Goal: Task Accomplishment & Management: Manage account settings

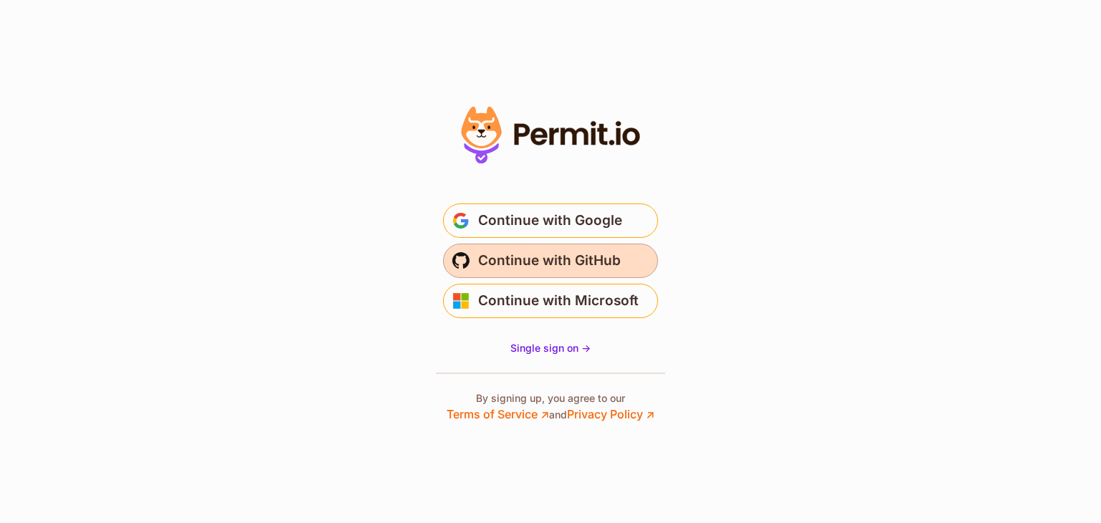
click at [523, 259] on span "Continue with GitHub" at bounding box center [549, 260] width 143 height 23
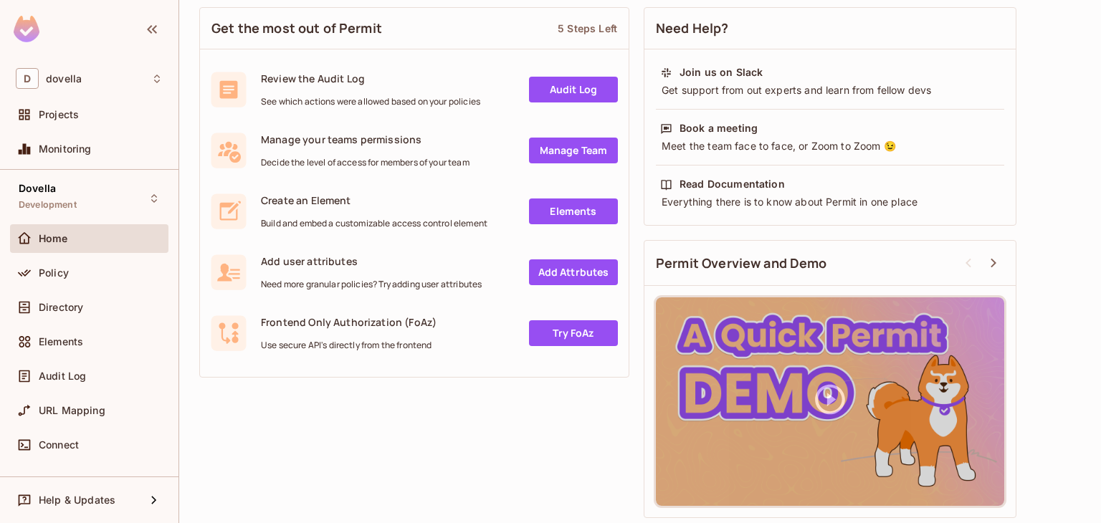
scroll to position [214, 0]
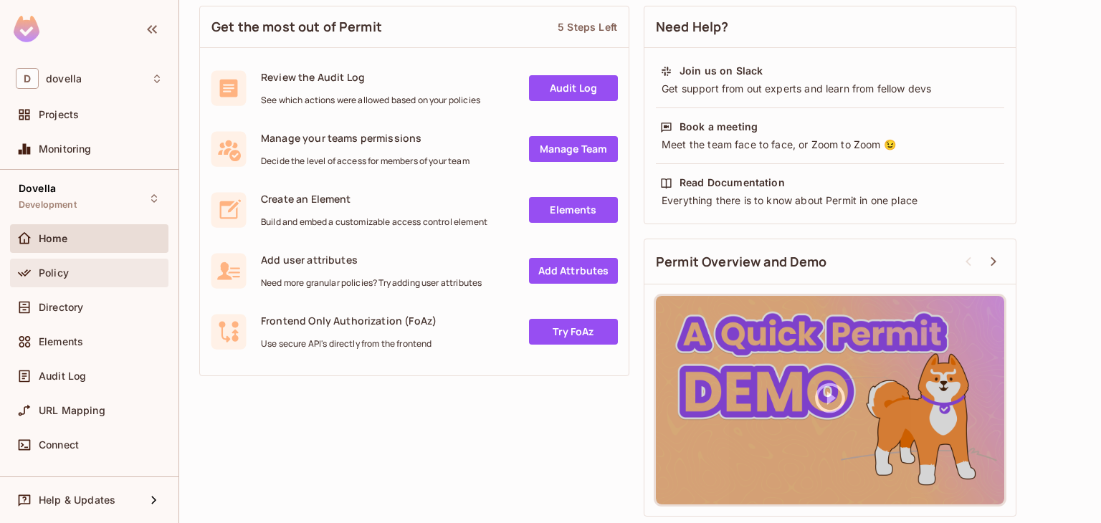
click at [80, 264] on div "Policy" at bounding box center [89, 272] width 147 height 17
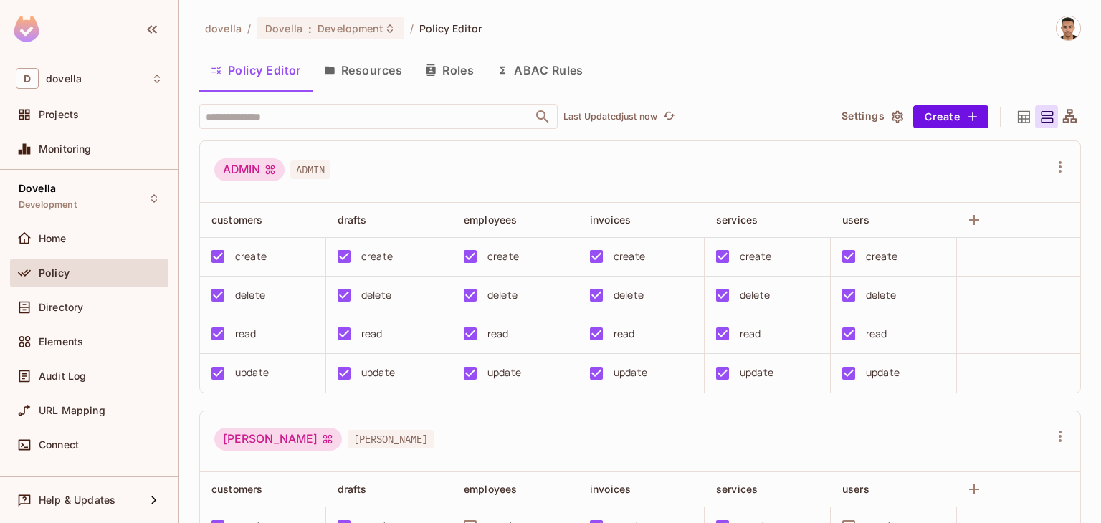
click at [766, 92] on div "dovella / Dovella : Development / Policy Editor Policy Editor Resources Roles A…" at bounding box center [640, 270] width 882 height 508
click at [456, 72] on button "Roles" at bounding box center [450, 70] width 72 height 36
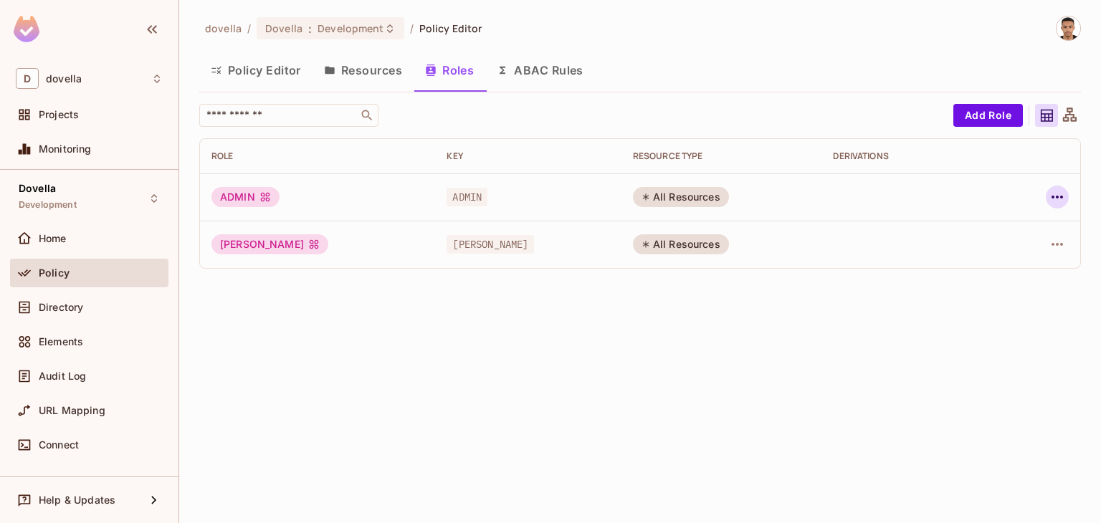
click at [1065, 194] on icon "button" at bounding box center [1057, 197] width 17 height 17
click at [47, 310] on div at bounding box center [550, 261] width 1101 height 523
click at [49, 311] on span "Directory" at bounding box center [61, 307] width 44 height 11
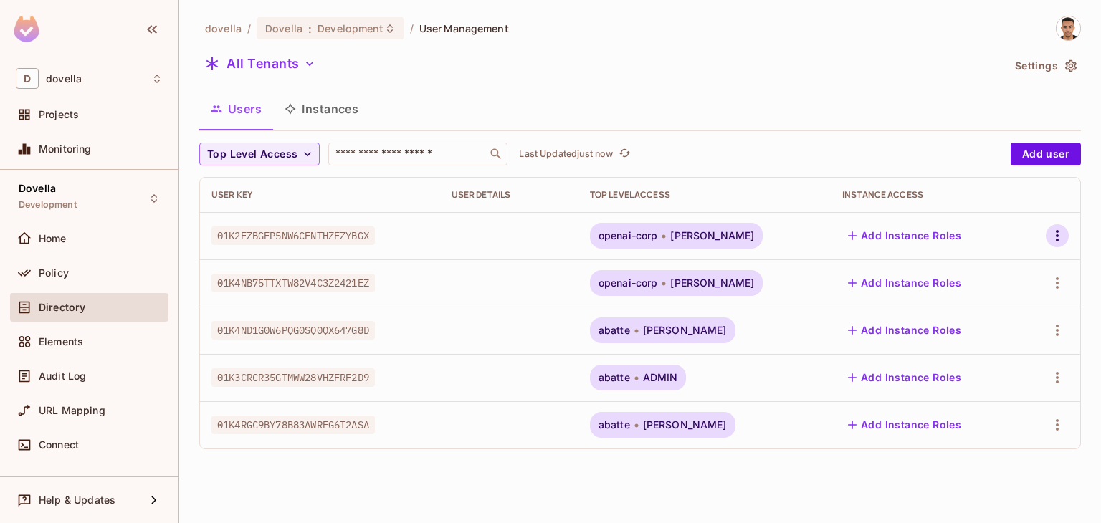
click at [1057, 237] on icon "button" at bounding box center [1057, 235] width 3 height 11
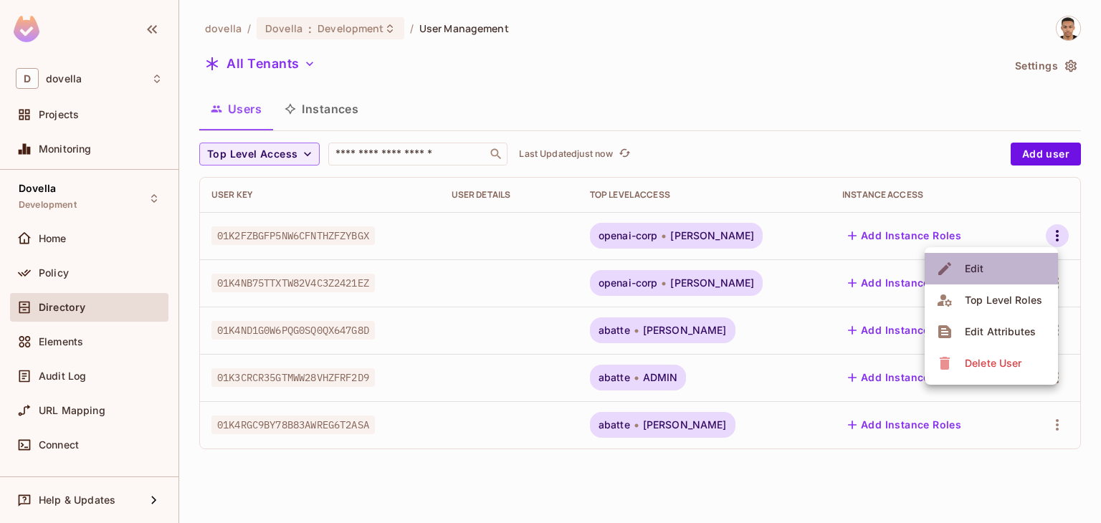
click at [960, 261] on div "Edit" at bounding box center [962, 268] width 52 height 23
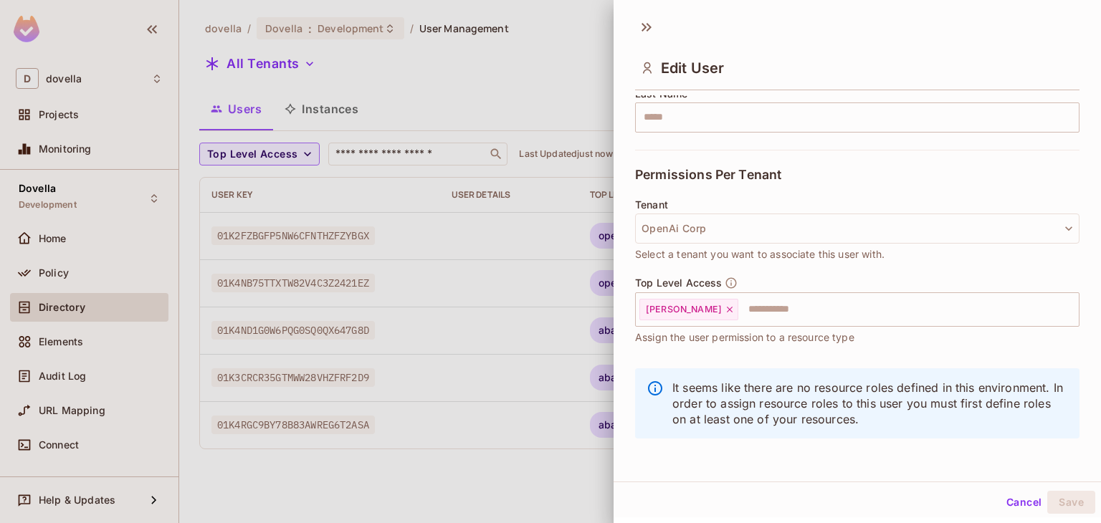
scroll to position [252, 0]
click at [735, 229] on button "OpenAi Corp" at bounding box center [857, 228] width 444 height 30
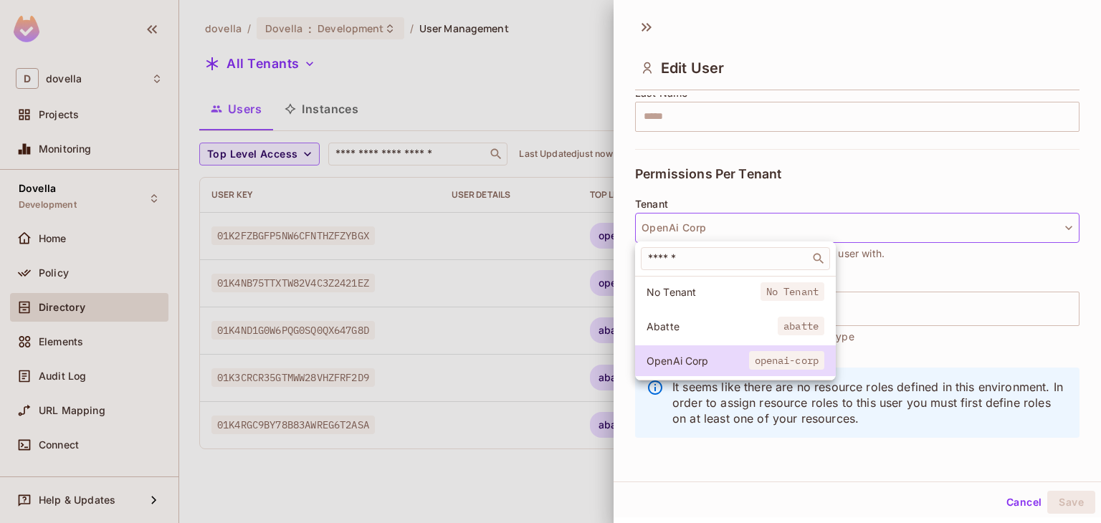
click at [735, 229] on div at bounding box center [550, 261] width 1101 height 523
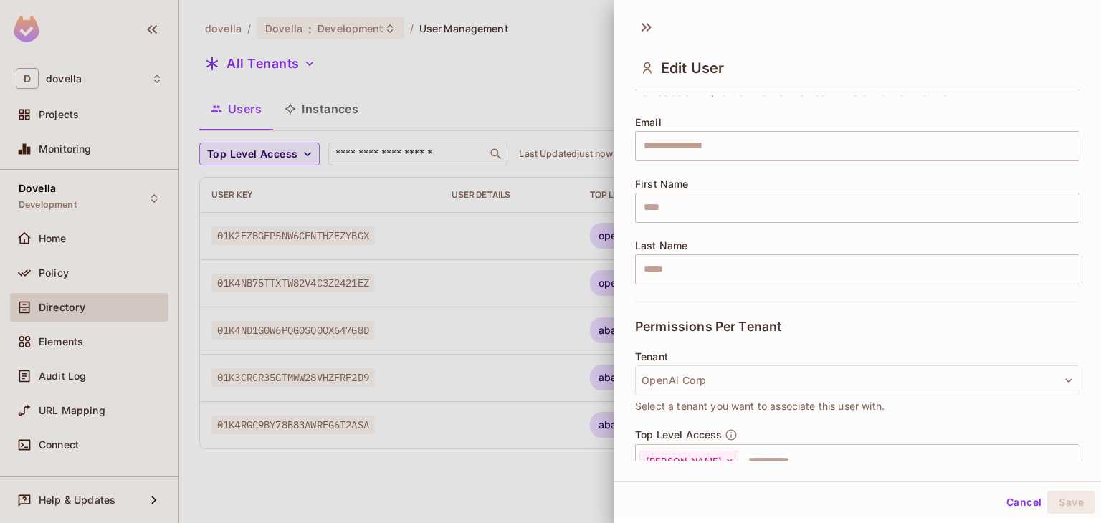
scroll to position [0, 0]
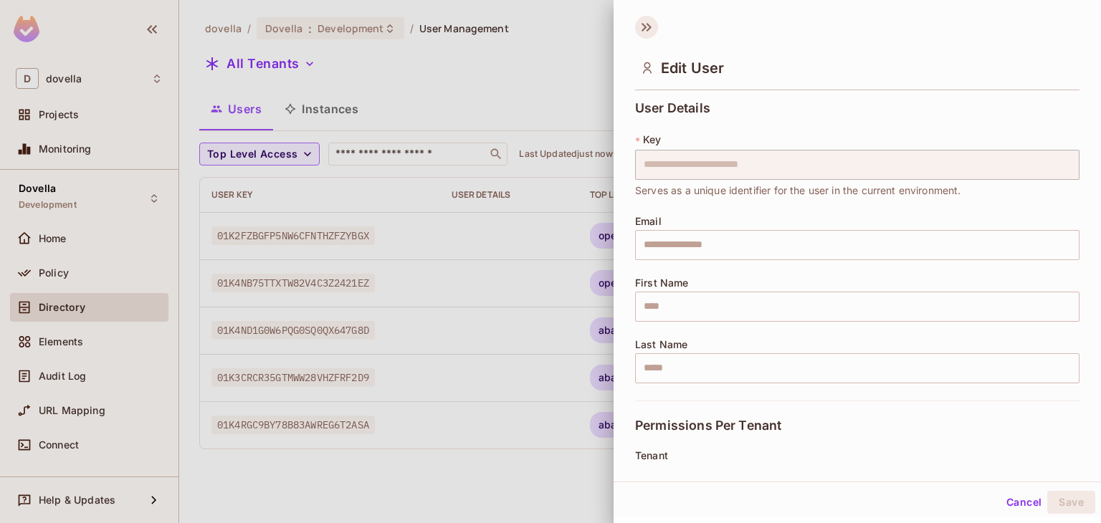
click at [642, 30] on icon at bounding box center [644, 27] width 5 height 9
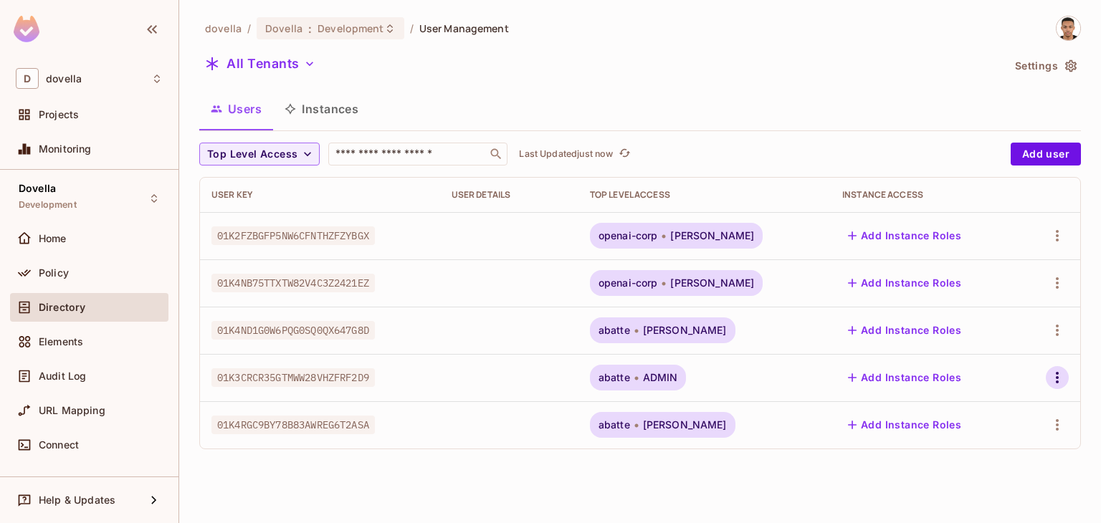
click at [1049, 380] on icon "button" at bounding box center [1057, 377] width 17 height 17
click at [974, 399] on div "Edit" at bounding box center [974, 396] width 19 height 14
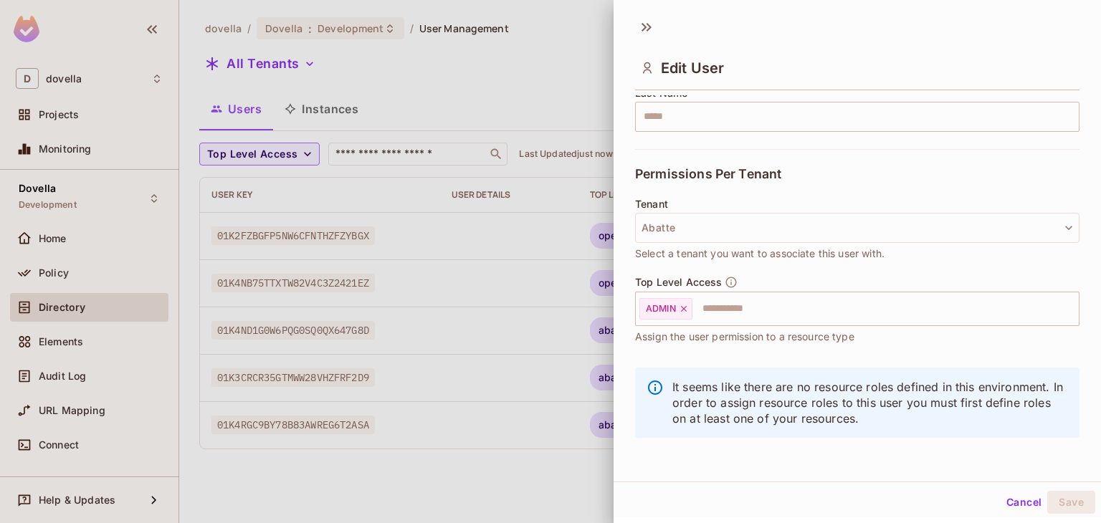
scroll to position [2, 0]
click at [1021, 508] on button "Cancel" at bounding box center [1024, 500] width 47 height 23
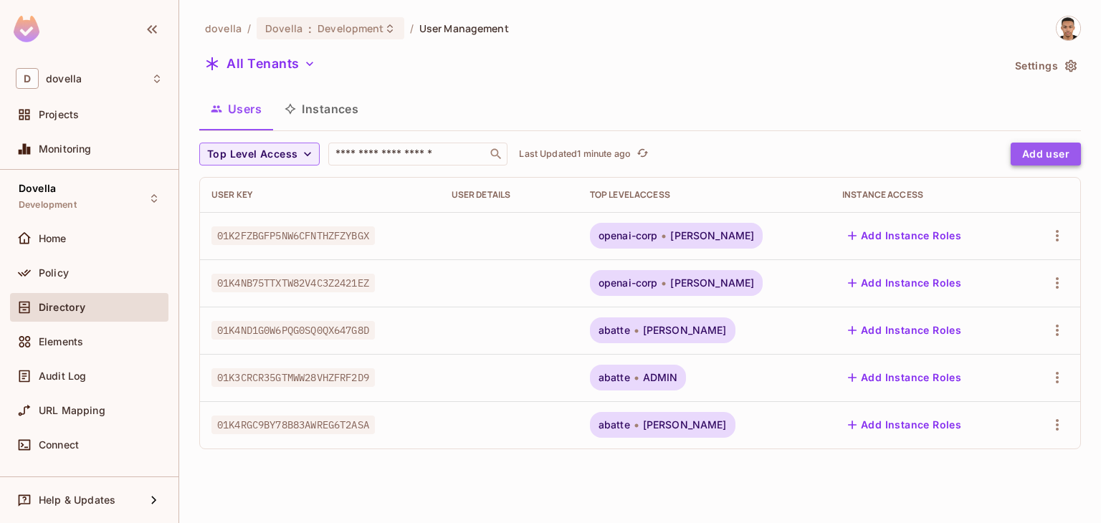
click at [1047, 151] on button "Add user" at bounding box center [1046, 154] width 70 height 23
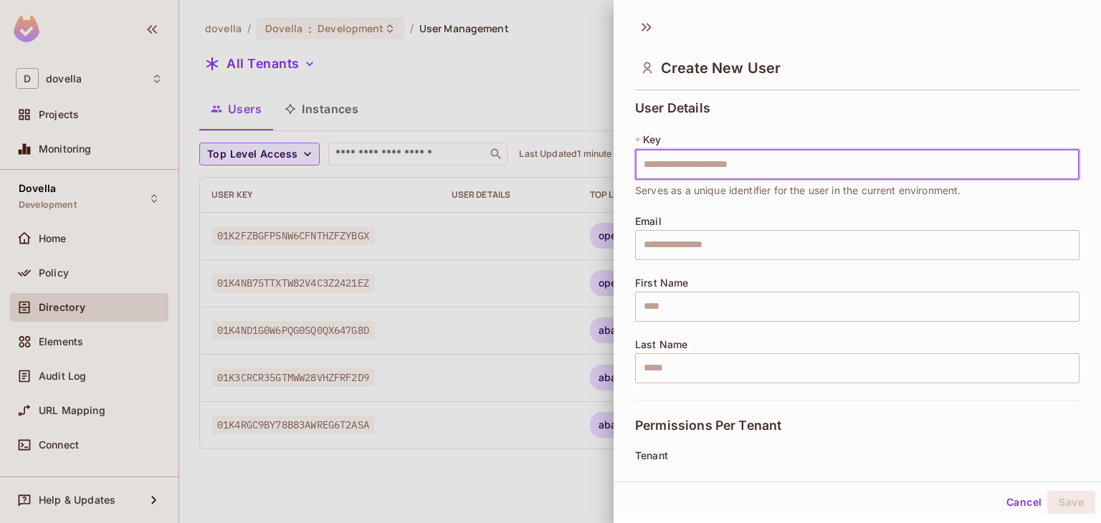
click at [800, 173] on input "text" at bounding box center [857, 165] width 444 height 30
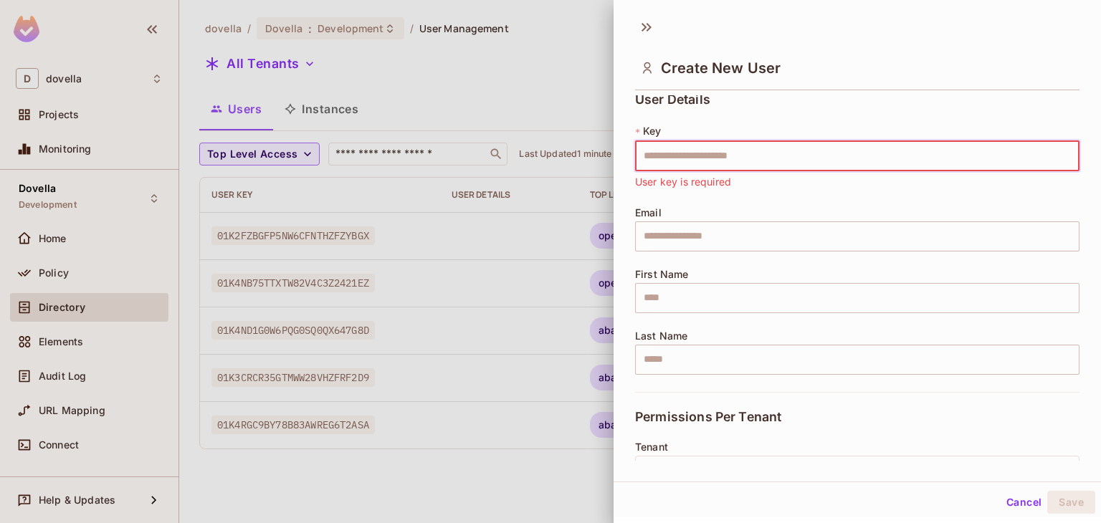
scroll to position [0, 0]
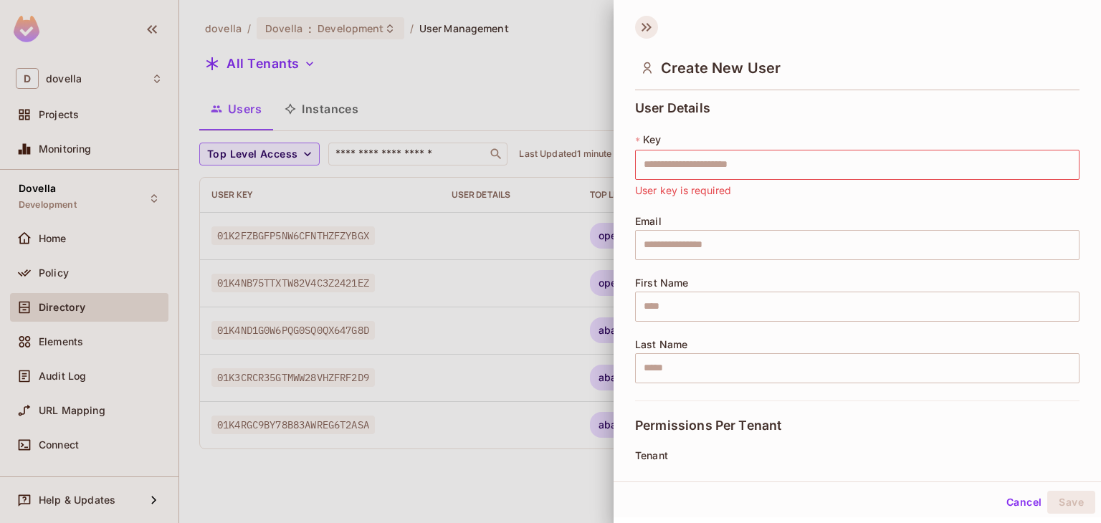
click at [643, 18] on icon at bounding box center [646, 27] width 23 height 23
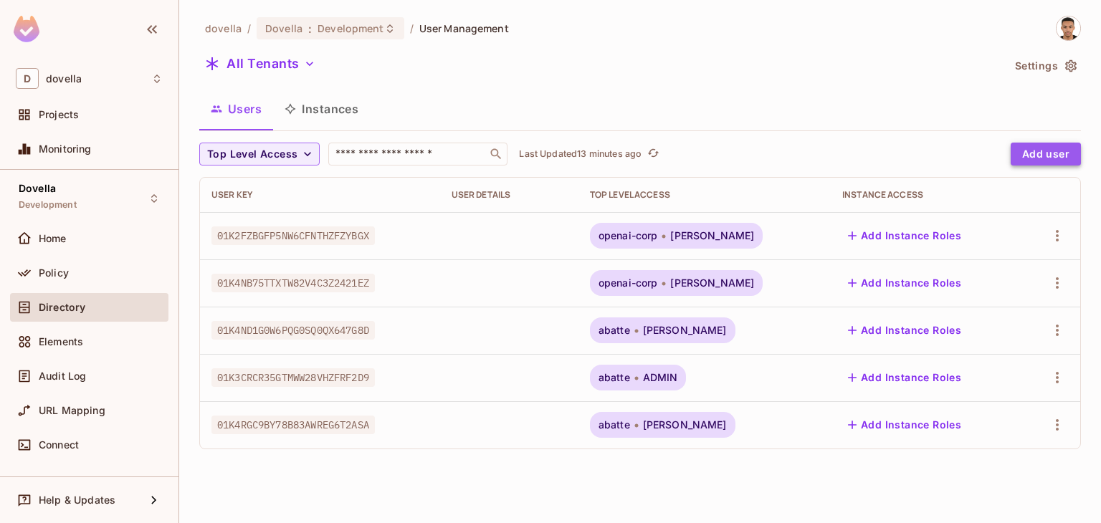
click at [1035, 145] on button "Add user" at bounding box center [1046, 154] width 70 height 23
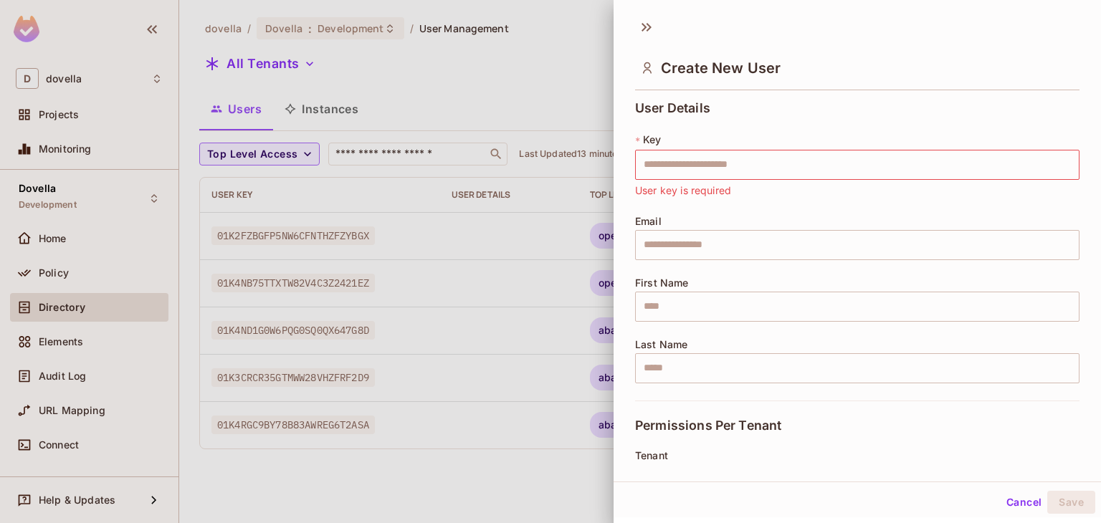
click at [533, 113] on div at bounding box center [550, 261] width 1101 height 523
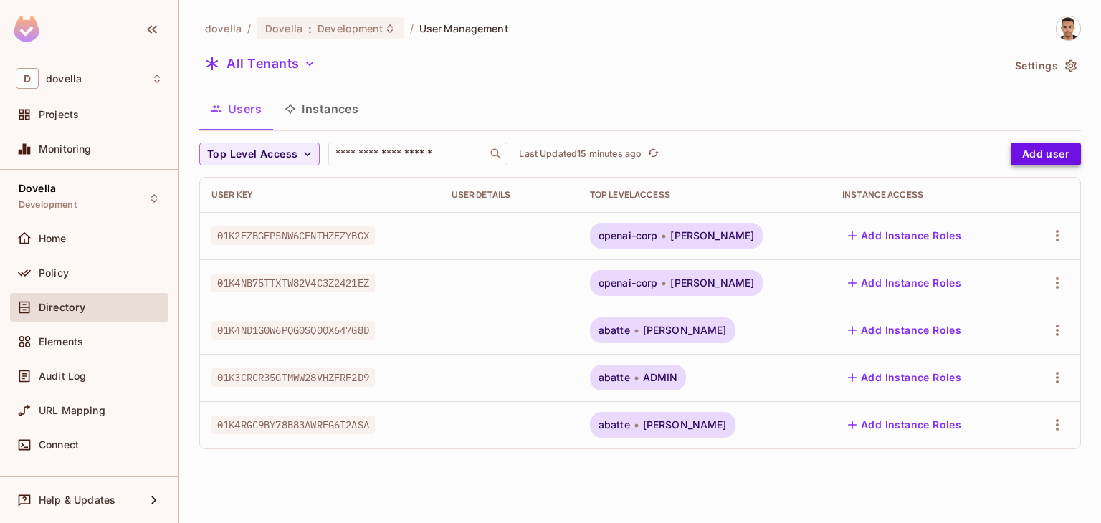
click at [1024, 163] on button "Add user" at bounding box center [1046, 154] width 70 height 23
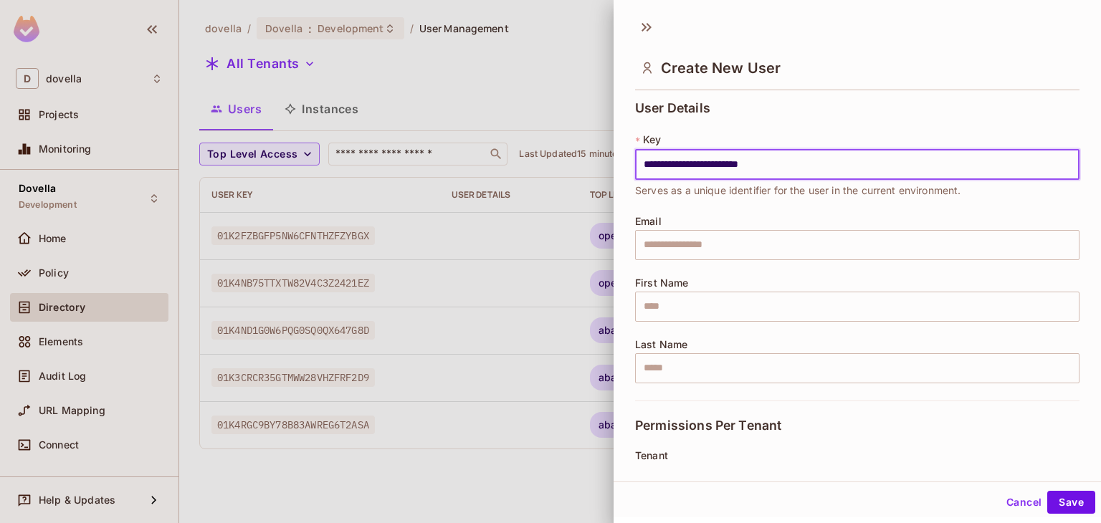
scroll to position [154, 0]
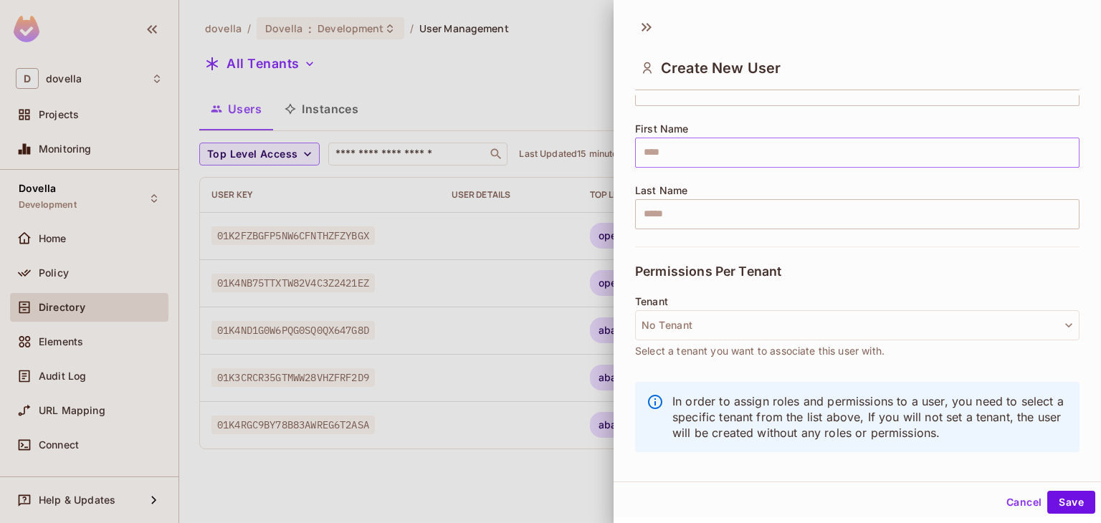
type input "**********"
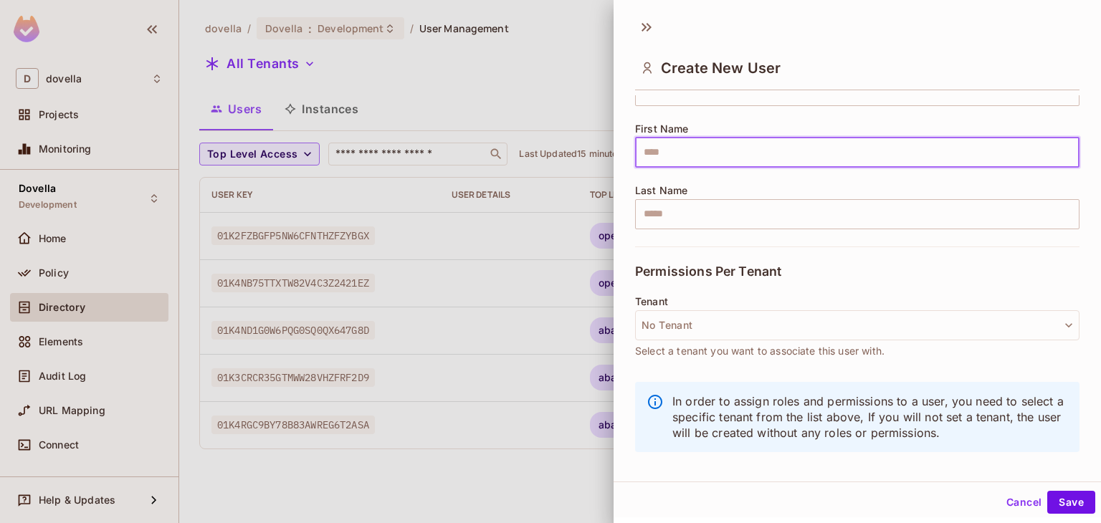
click at [667, 166] on input "text" at bounding box center [857, 153] width 444 height 30
type input "****"
type input "******"
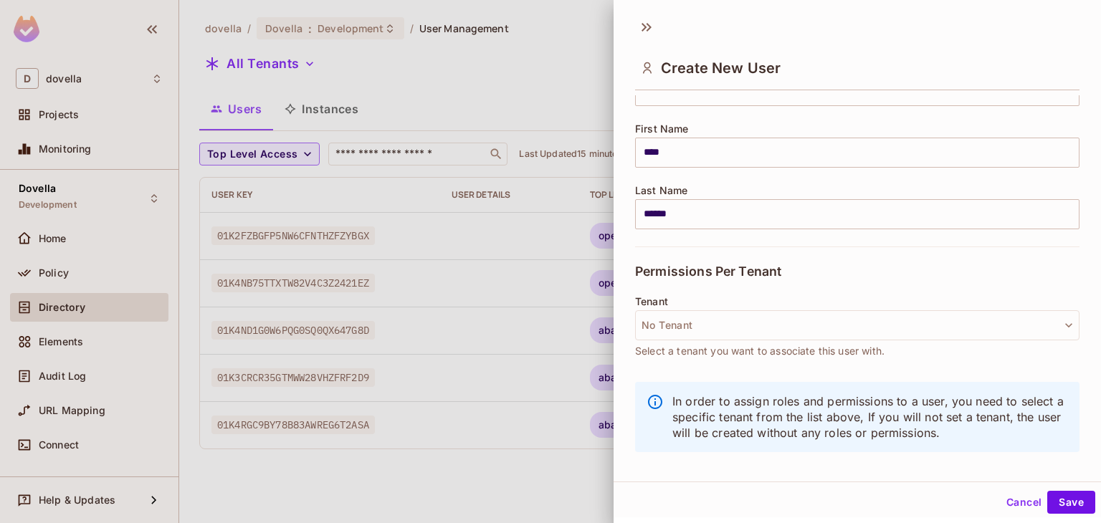
click at [738, 250] on div "Permissions Per Tenant" at bounding box center [857, 271] width 444 height 49
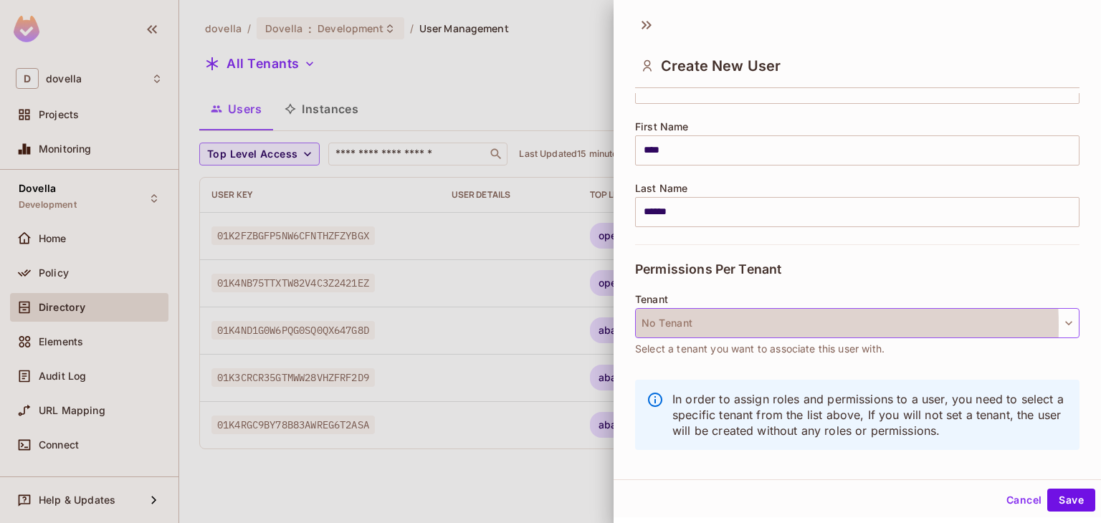
click at [722, 325] on button "No Tenant" at bounding box center [857, 323] width 444 height 30
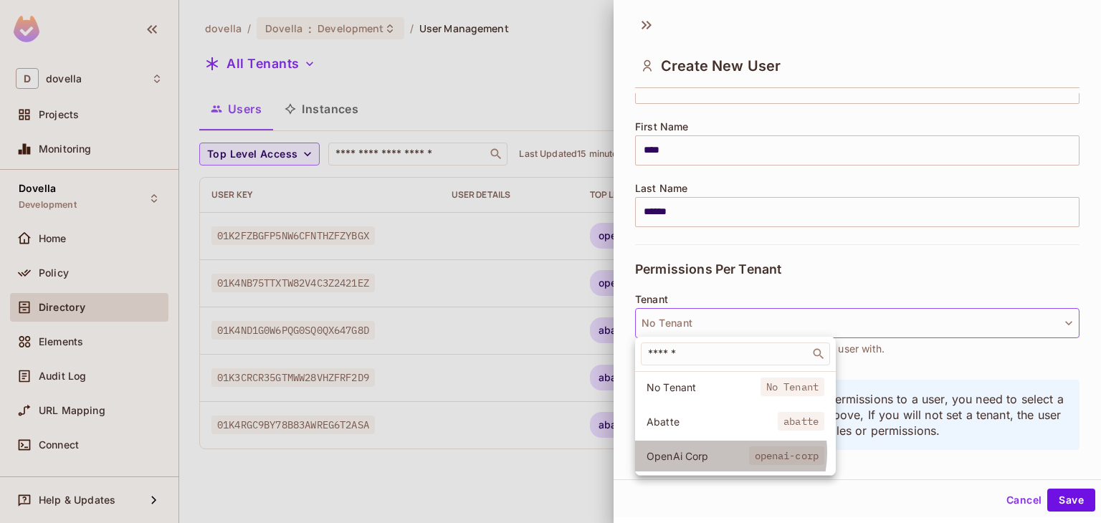
click at [720, 453] on span "OpenAi Corp" at bounding box center [698, 456] width 103 height 14
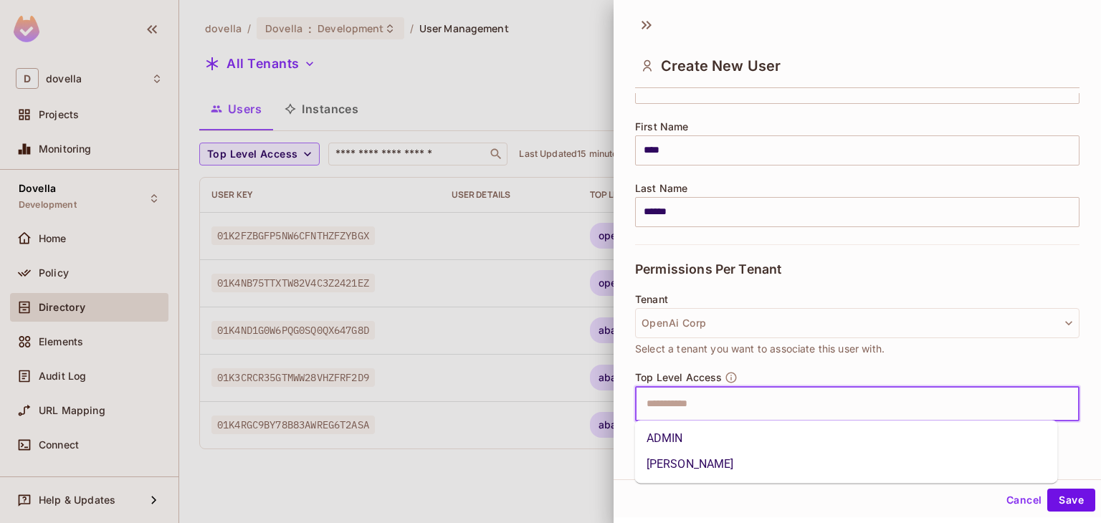
click at [854, 404] on input "text" at bounding box center [845, 404] width 414 height 29
click at [711, 426] on li "ADMIN" at bounding box center [846, 439] width 423 height 26
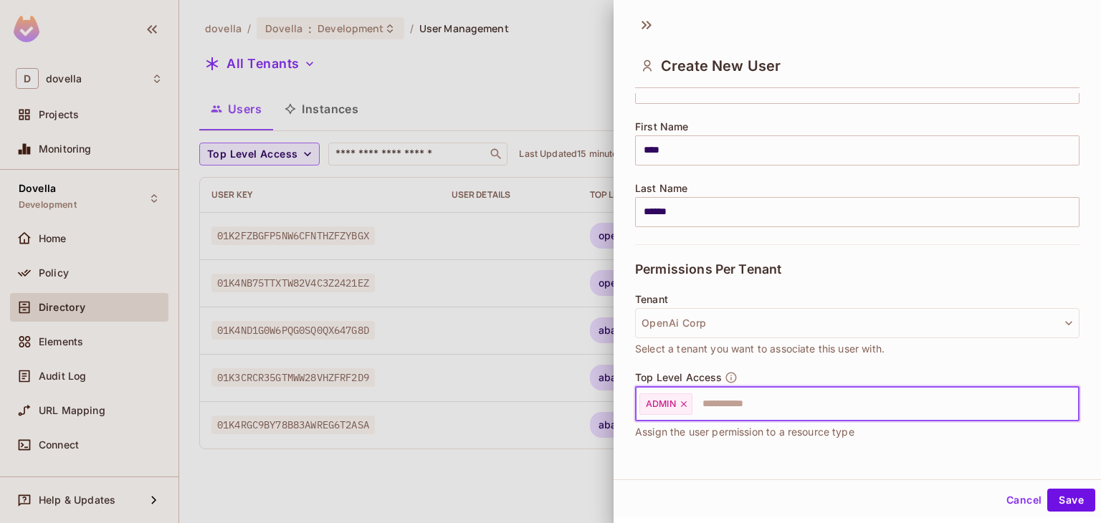
scroll to position [252, 0]
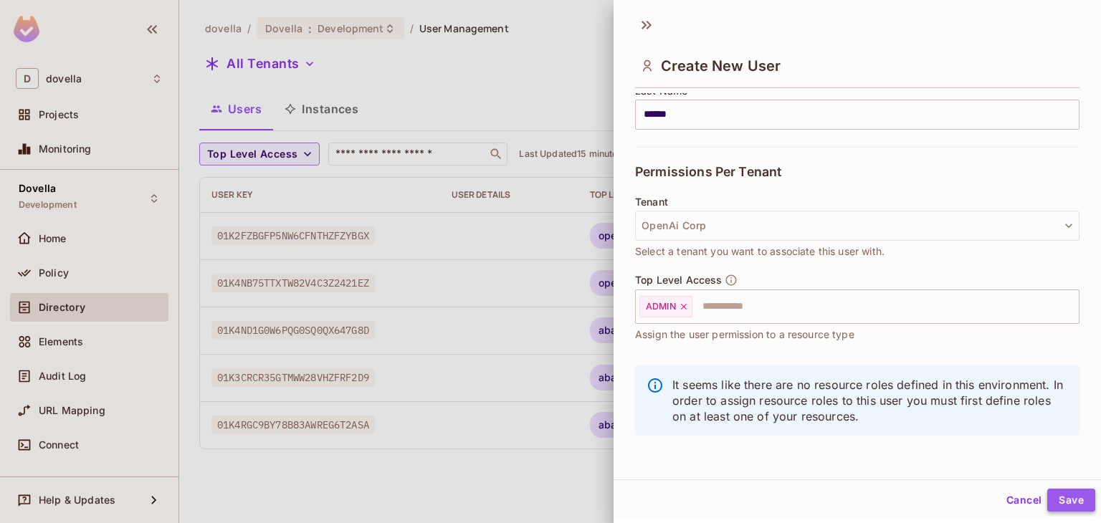
click at [1049, 495] on button "Save" at bounding box center [1071, 500] width 48 height 23
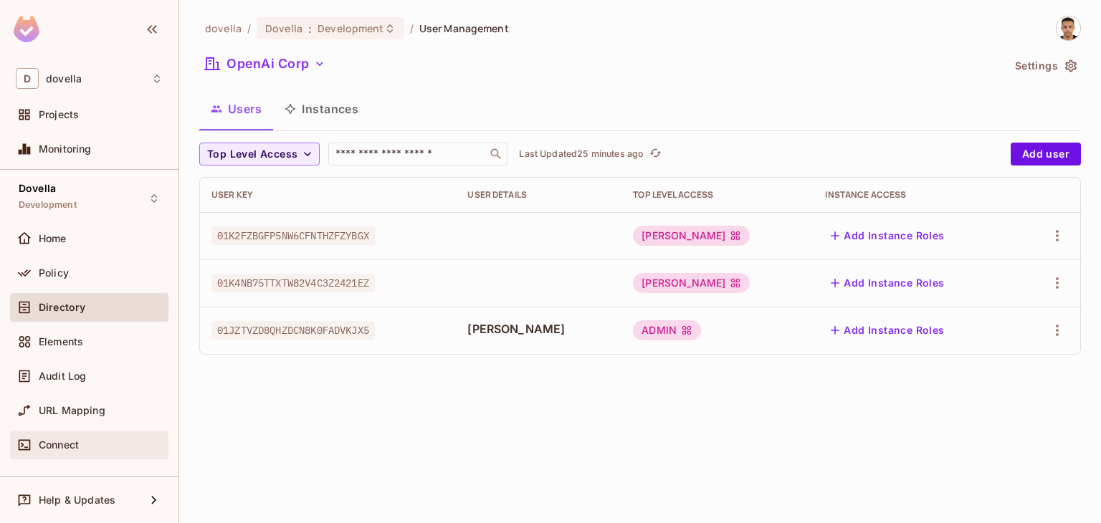
click at [70, 443] on span "Connect" at bounding box center [59, 444] width 40 height 11
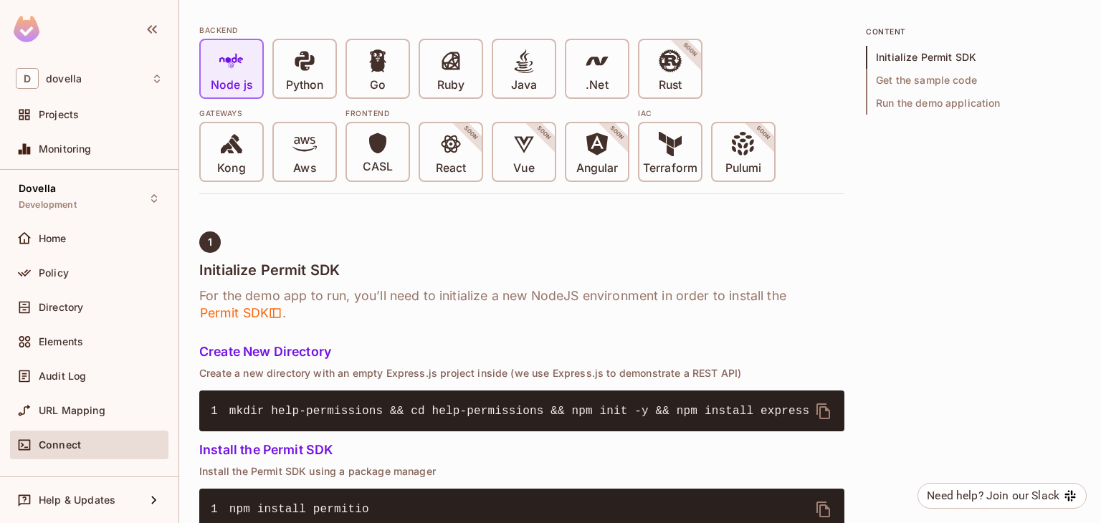
scroll to position [310, 0]
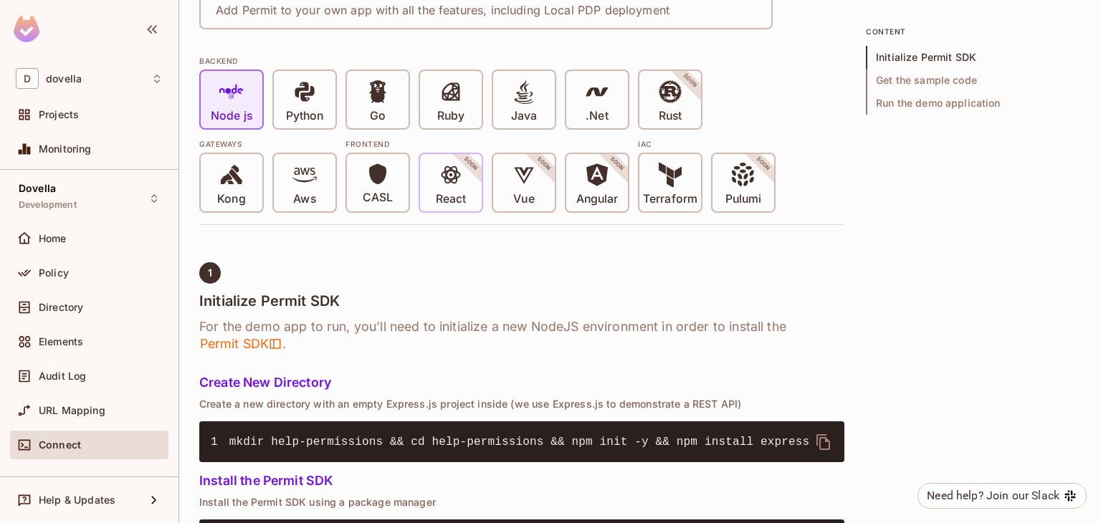
click at [459, 192] on p "React" at bounding box center [451, 199] width 30 height 14
click at [451, 192] on p "React" at bounding box center [451, 199] width 30 height 14
click at [442, 163] on icon at bounding box center [451, 175] width 24 height 24
click at [536, 176] on div "Vue SOON" at bounding box center [524, 182] width 62 height 57
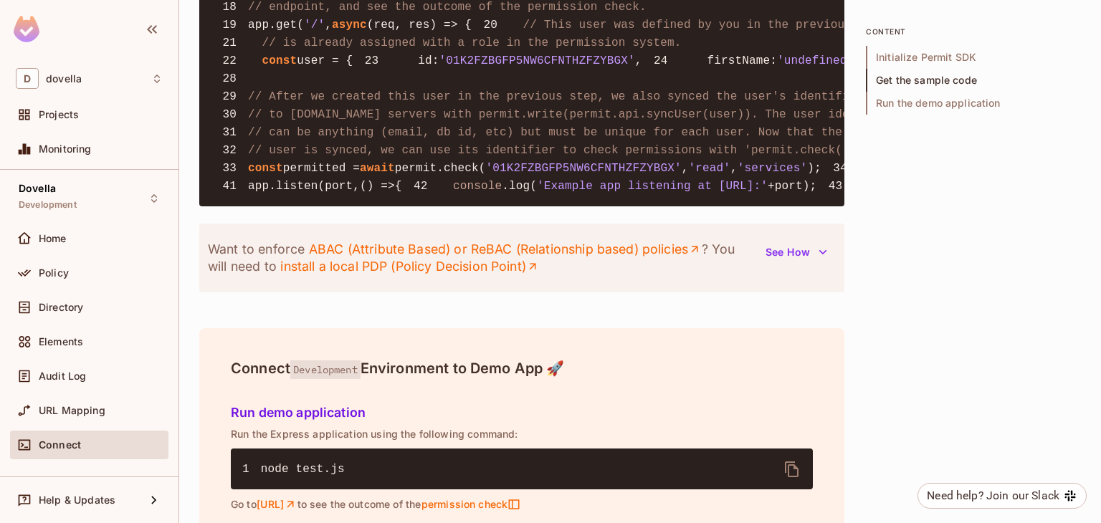
scroll to position [1305, 0]
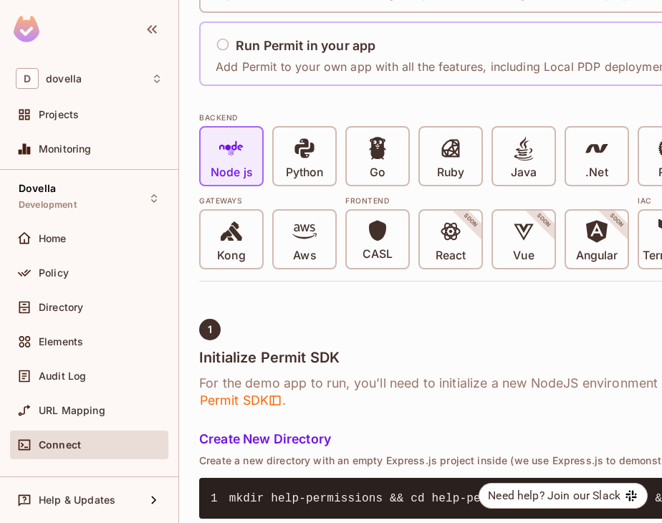
scroll to position [261, 0]
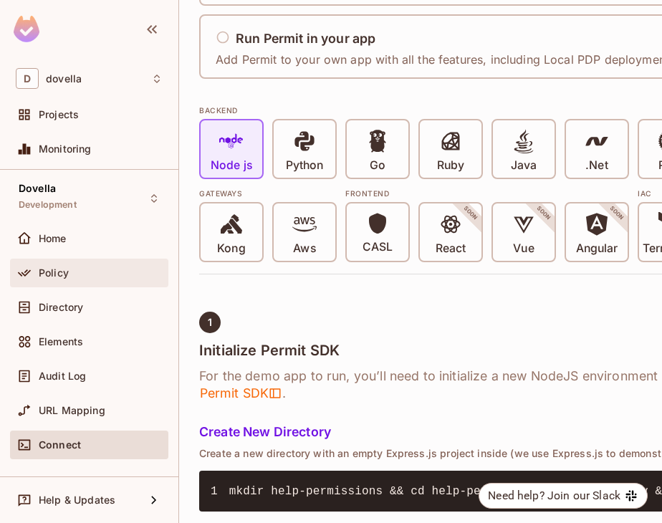
click at [86, 264] on div "Policy" at bounding box center [89, 272] width 147 height 17
